Goal: Information Seeking & Learning: Learn about a topic

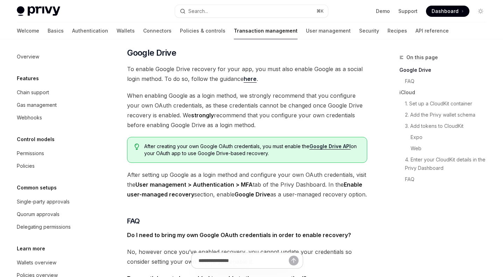
scroll to position [94, 0]
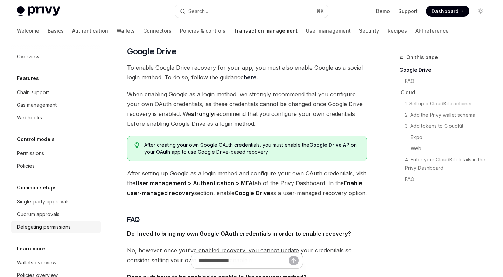
click at [60, 227] on div "Delegating permissions" at bounding box center [44, 227] width 54 height 8
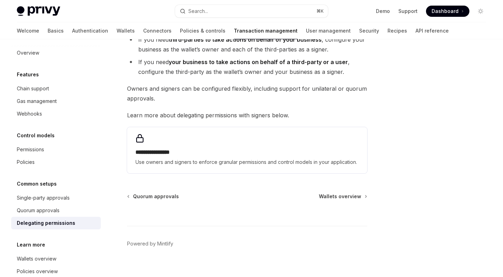
scroll to position [5, 0]
click at [30, 113] on div "Webhooks" at bounding box center [29, 113] width 25 height 8
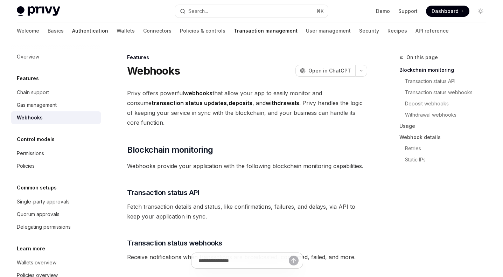
click at [72, 33] on link "Authentication" at bounding box center [90, 30] width 36 height 17
type textarea "*"
